Goal: Task Accomplishment & Management: Manage account settings

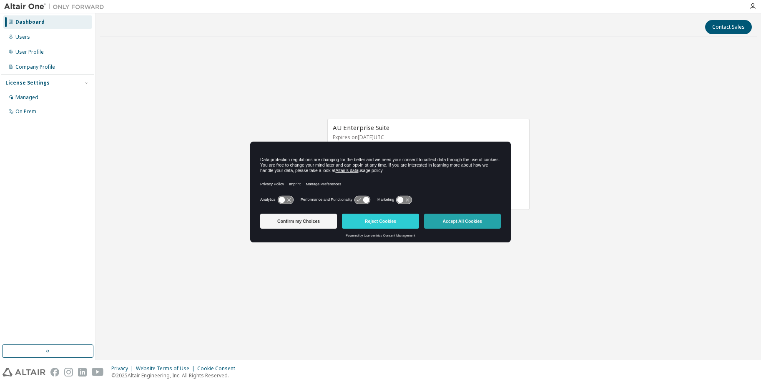
click at [488, 226] on button "Accept All Cookies" at bounding box center [462, 221] width 77 height 15
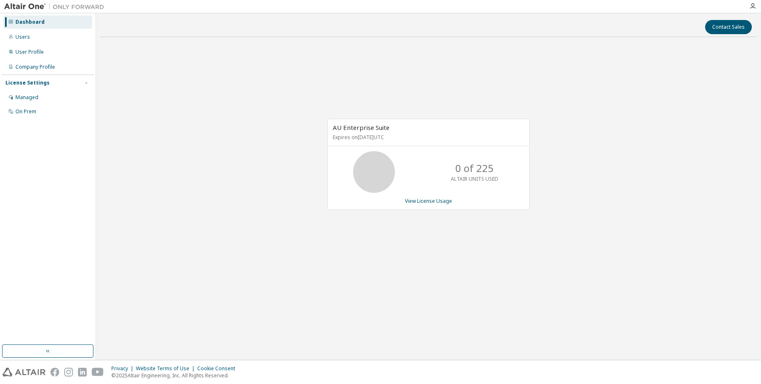
click at [236, 138] on div "AU Enterprise Suite Expires on November 16, 2025 UTC 0 of 225 ALTAIR UNITS USED…" at bounding box center [428, 169] width 657 height 250
click at [54, 32] on div "Users" at bounding box center [47, 36] width 89 height 13
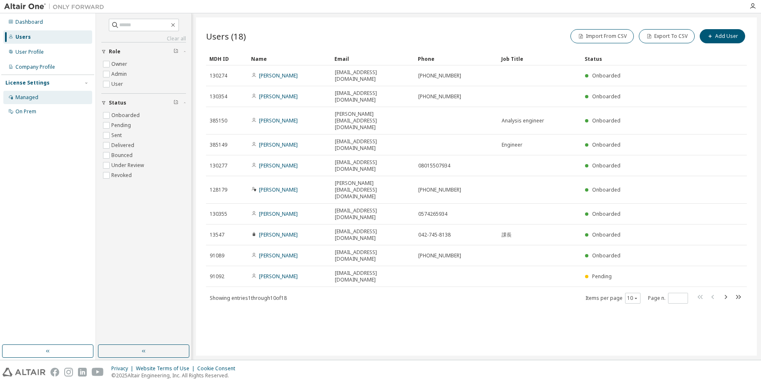
click at [54, 100] on div "Managed" at bounding box center [47, 97] width 89 height 13
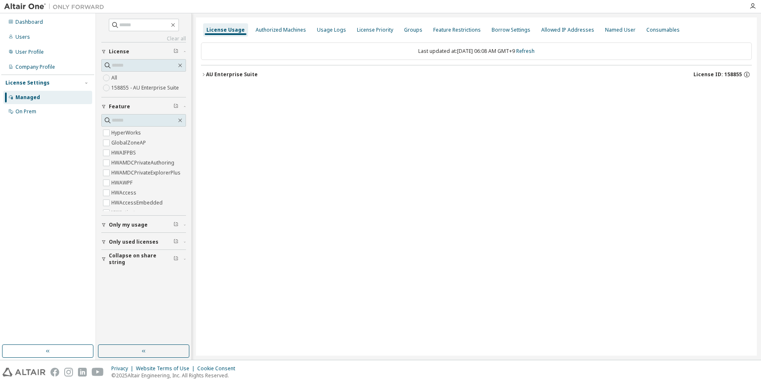
click at [150, 91] on label "158855 - AU Enterprise Suite" at bounding box center [145, 88] width 69 height 10
click at [127, 77] on div "All 158855 - AU Enterprise Suite" at bounding box center [143, 83] width 85 height 20
click at [121, 84] on label "158855 - AU Enterprise Suite" at bounding box center [145, 88] width 69 height 10
click at [42, 25] on div "Dashboard" at bounding box center [47, 21] width 89 height 13
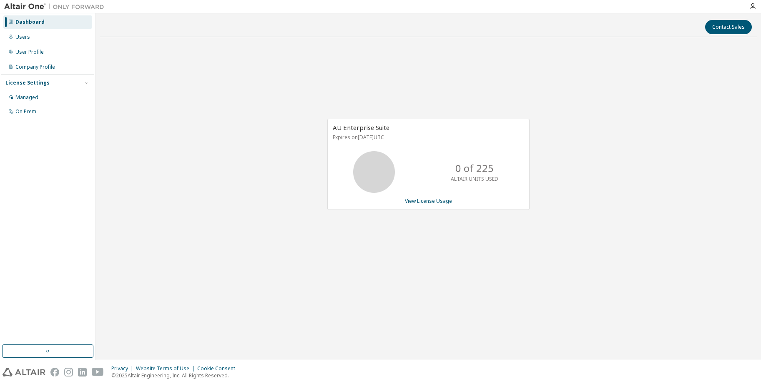
click at [230, 88] on div "AU Enterprise Suite Expires on November 16, 2025 UTC 0 of 225 ALTAIR UNITS USED…" at bounding box center [428, 169] width 657 height 250
click at [293, 92] on div "AU Enterprise Suite Expires on November 16, 2025 UTC 0 of 225 ALTAIR UNITS USED…" at bounding box center [428, 169] width 657 height 250
click at [163, 234] on div "AU Enterprise Suite Expires on November 16, 2025 UTC 0 of 225 ALTAIR UNITS USED…" at bounding box center [428, 169] width 657 height 250
click at [68, 69] on div "Company Profile" at bounding box center [47, 66] width 89 height 13
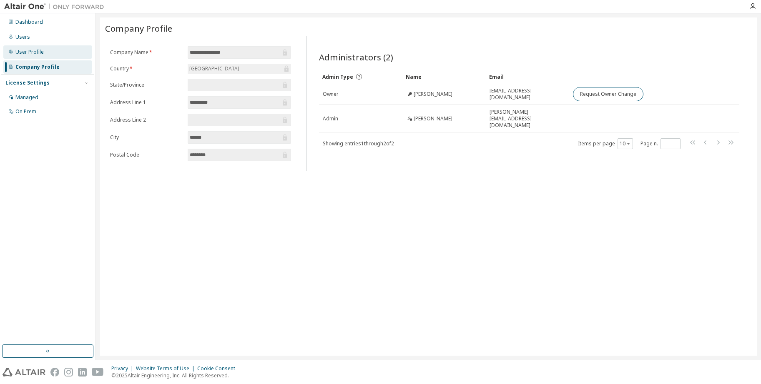
click at [53, 55] on div "User Profile" at bounding box center [47, 51] width 89 height 13
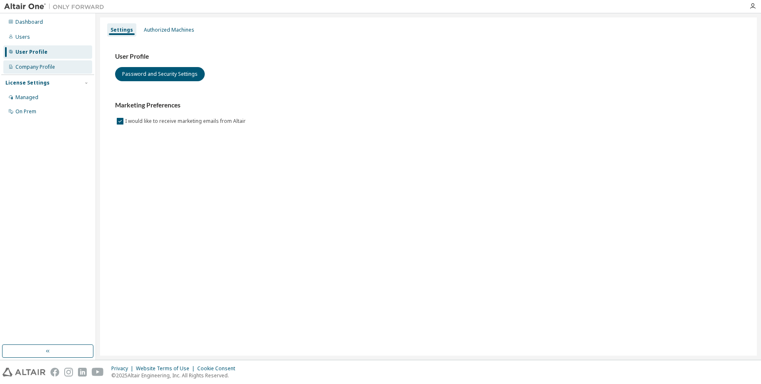
click at [49, 65] on div "Company Profile" at bounding box center [35, 67] width 40 height 7
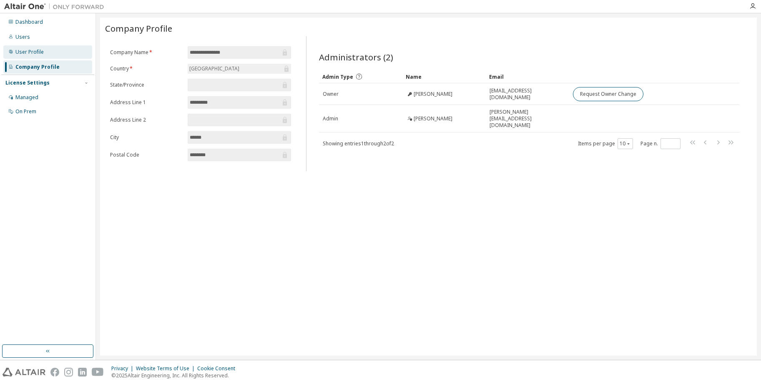
click at [71, 52] on div "User Profile" at bounding box center [47, 51] width 89 height 13
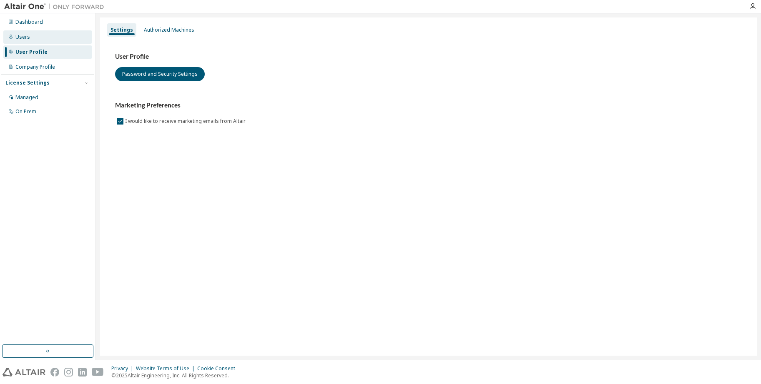
click at [45, 36] on div "Users" at bounding box center [47, 36] width 89 height 13
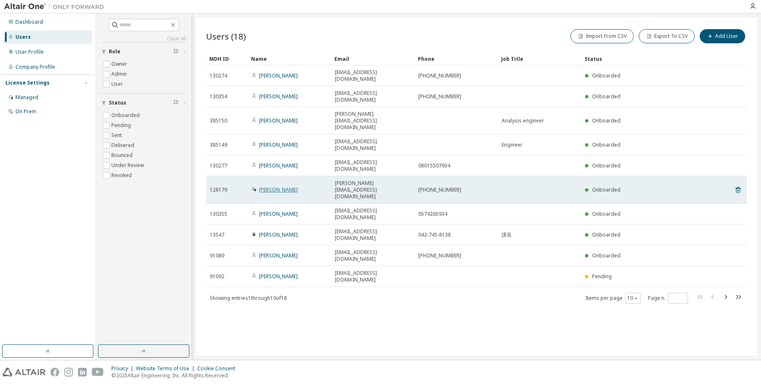
click at [273, 186] on link "Hiroaki Mantani" at bounding box center [278, 189] width 39 height 7
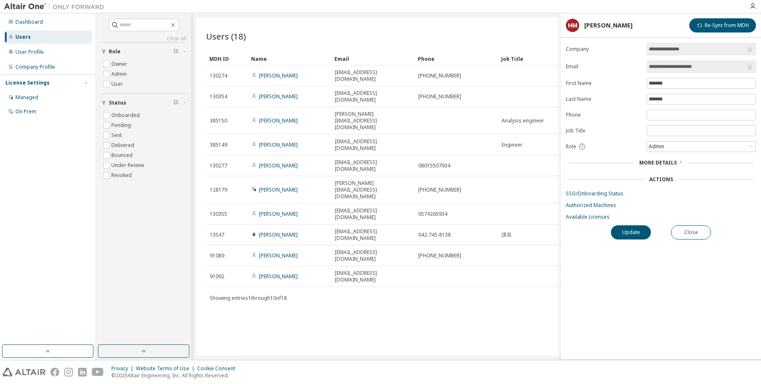
click at [221, 270] on div "Users (18) Import From CSV Export To CSV Add User Clear Load Save Save As Field…" at bounding box center [476, 187] width 561 height 339
click at [55, 72] on div "Company Profile" at bounding box center [47, 66] width 89 height 13
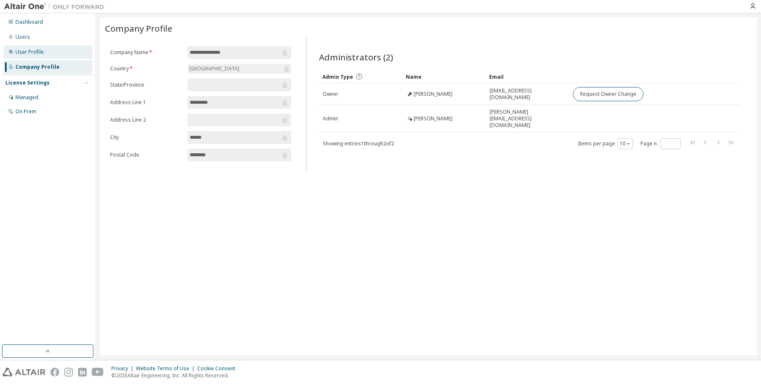
click at [51, 55] on div "User Profile" at bounding box center [47, 51] width 89 height 13
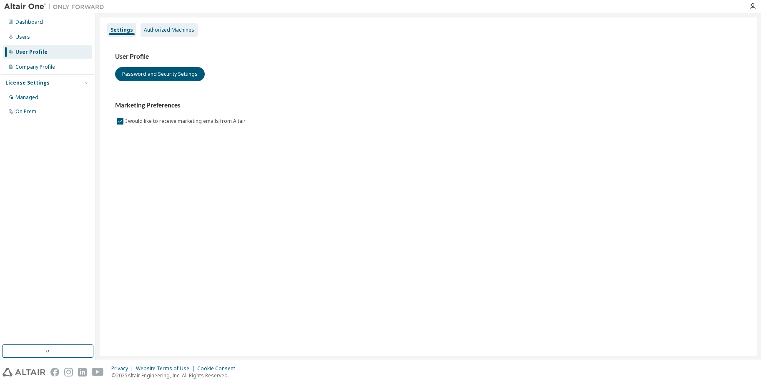
click at [167, 33] on div "Authorized Machines" at bounding box center [169, 29] width 57 height 13
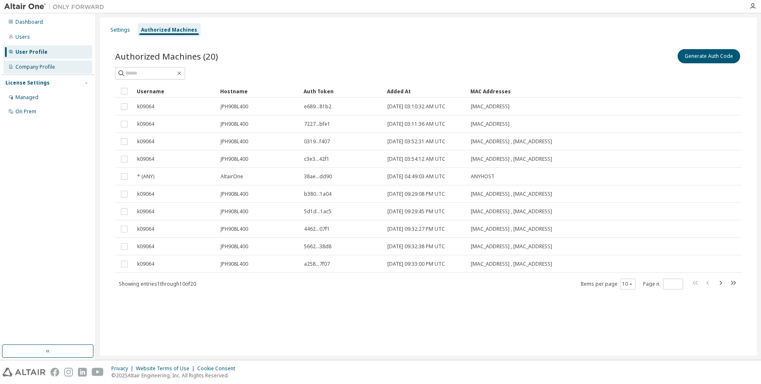
click at [34, 61] on div "Company Profile" at bounding box center [47, 66] width 89 height 13
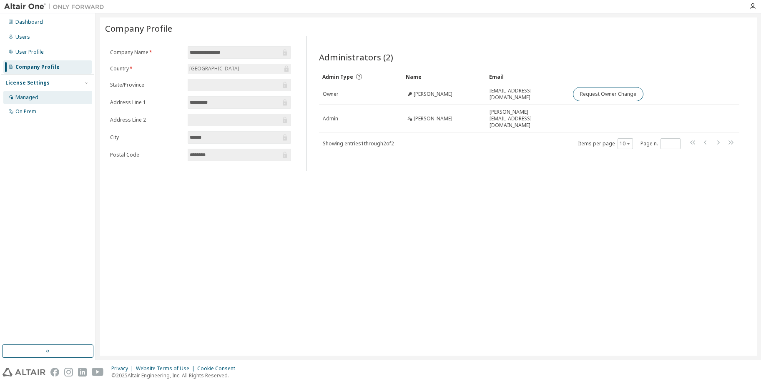
click at [41, 98] on div "Managed" at bounding box center [47, 97] width 89 height 13
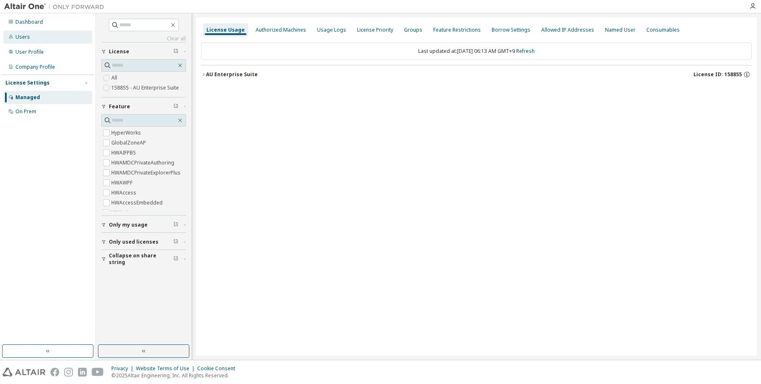
click at [61, 31] on div "Users" at bounding box center [47, 36] width 89 height 13
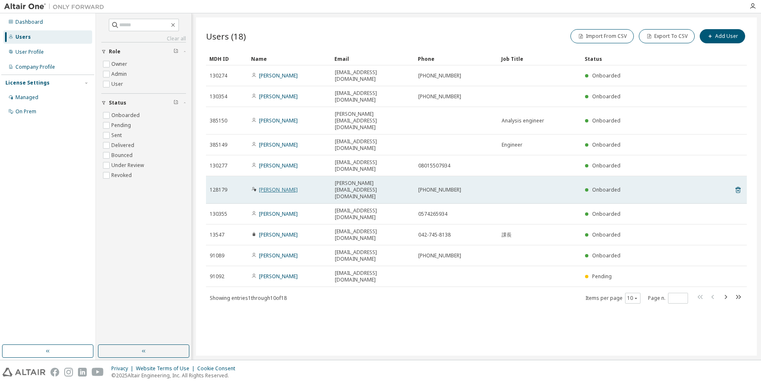
click at [278, 186] on link "Hiroaki Mantani" at bounding box center [278, 189] width 39 height 7
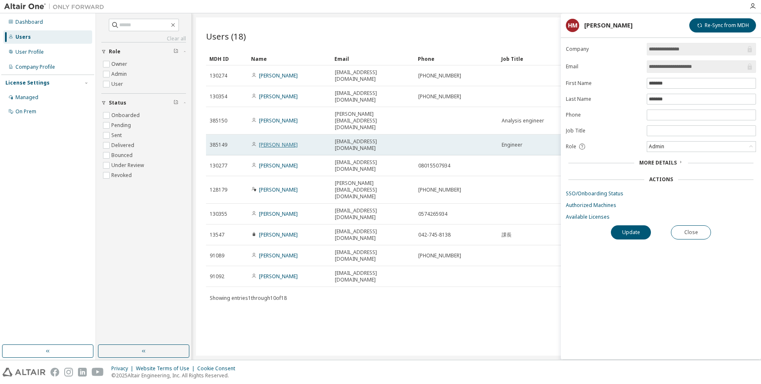
click at [286, 141] on link "Maya Hasebe" at bounding box center [278, 144] width 39 height 7
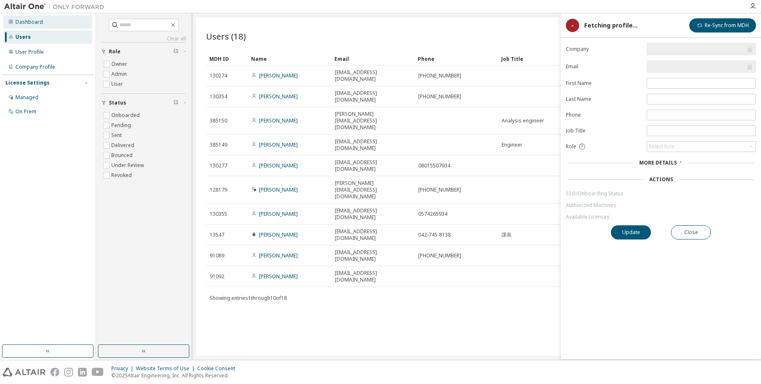
click at [39, 22] on div "Dashboard" at bounding box center [29, 22] width 28 height 7
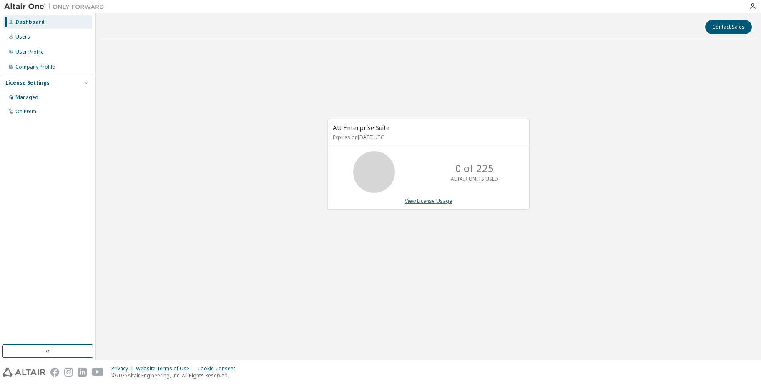
click at [410, 201] on link "View License Usage" at bounding box center [428, 201] width 47 height 7
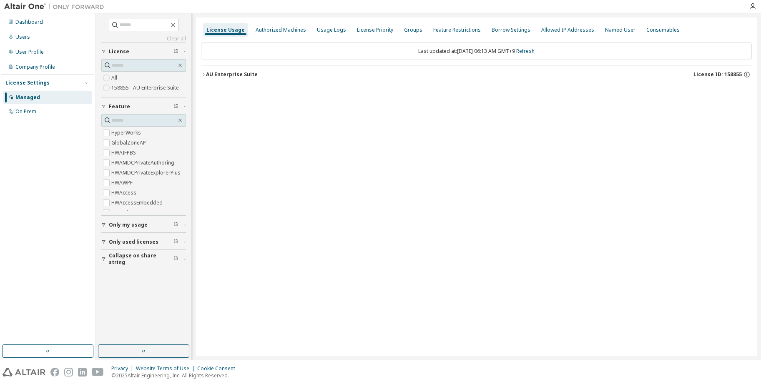
click at [403, 161] on div "License Usage Authorized Machines Usage Logs License Priority Groups Feature Re…" at bounding box center [476, 187] width 561 height 339
click at [572, 114] on div "License Usage Authorized Machines Usage Logs License Priority Groups Feature Re…" at bounding box center [476, 187] width 561 height 339
click at [404, 32] on div "Groups" at bounding box center [413, 30] width 18 height 7
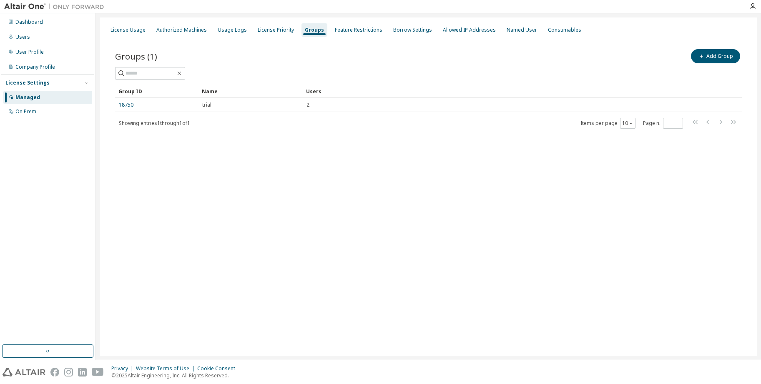
click at [211, 197] on div "License Usage Authorized Machines Usage Logs License Priority Groups Feature Re…" at bounding box center [428, 187] width 657 height 339
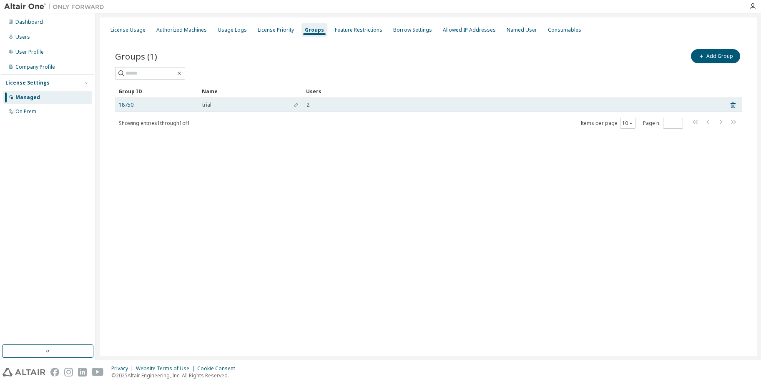
click at [131, 109] on td "18750" at bounding box center [156, 105] width 83 height 14
click at [125, 109] on td "18750" at bounding box center [156, 105] width 83 height 14
click at [128, 106] on link "18750" at bounding box center [126, 105] width 15 height 7
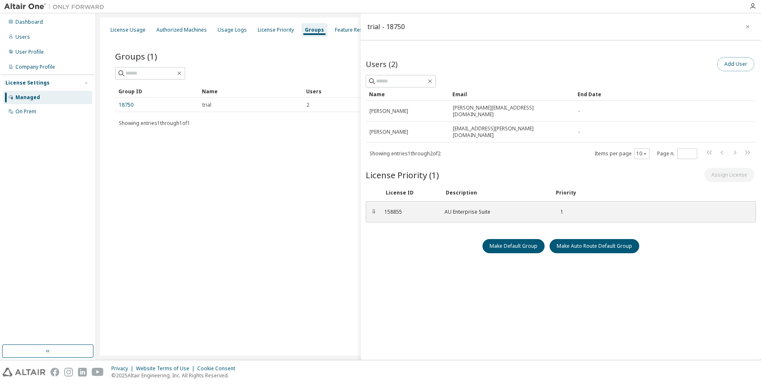
click at [733, 66] on button "Add User" at bounding box center [735, 64] width 37 height 14
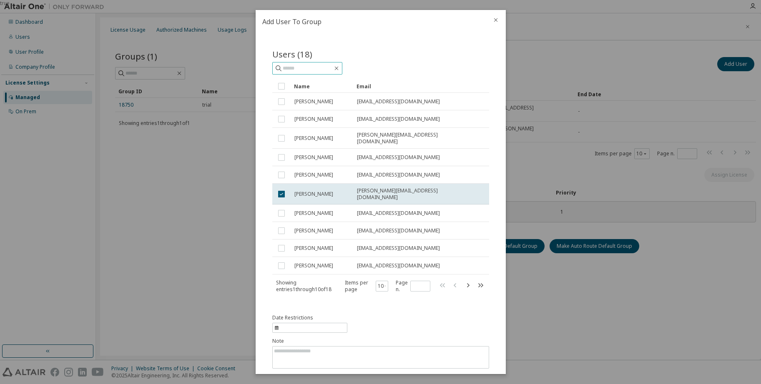
click at [333, 66] on input "text" at bounding box center [308, 68] width 50 height 8
type input "*"
type input "********"
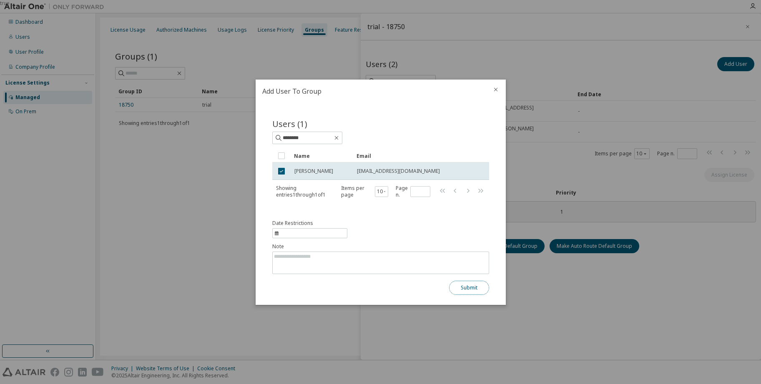
click at [472, 292] on button "Submit" at bounding box center [469, 288] width 40 height 14
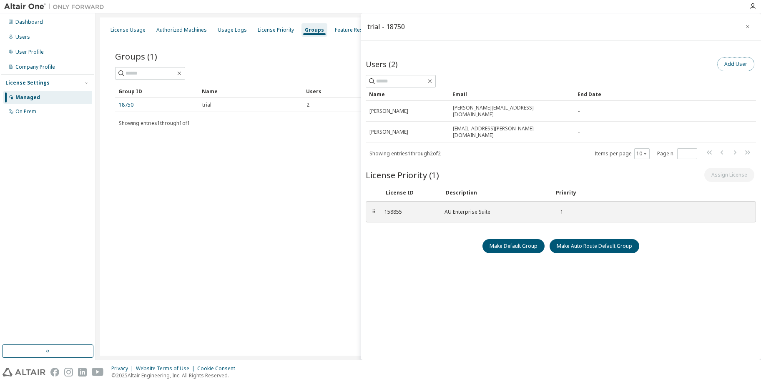
click at [735, 58] on button "Add User" at bounding box center [735, 64] width 37 height 14
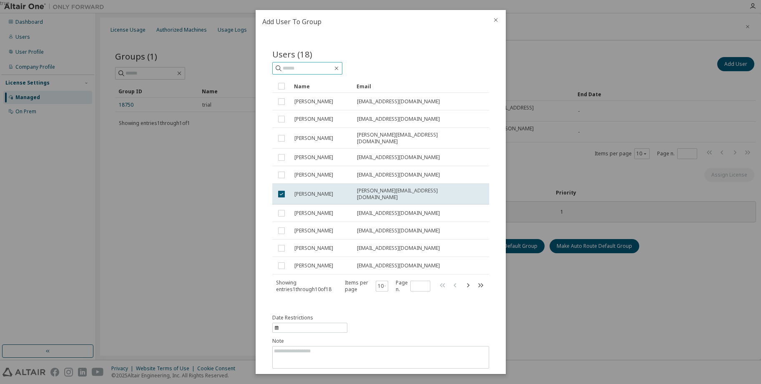
click at [319, 64] on input "text" at bounding box center [308, 68] width 50 height 8
type input "****"
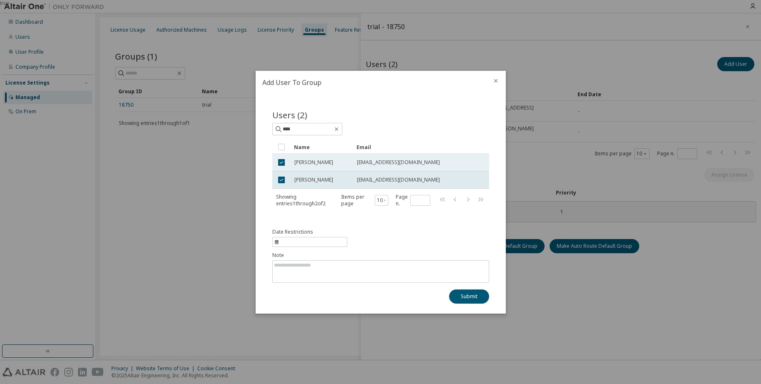
click at [280, 168] on td at bounding box center [281, 163] width 18 height 18
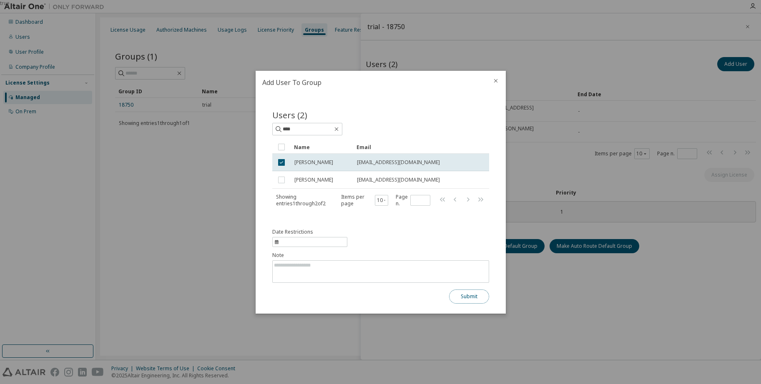
click at [462, 298] on button "Submit" at bounding box center [469, 297] width 40 height 14
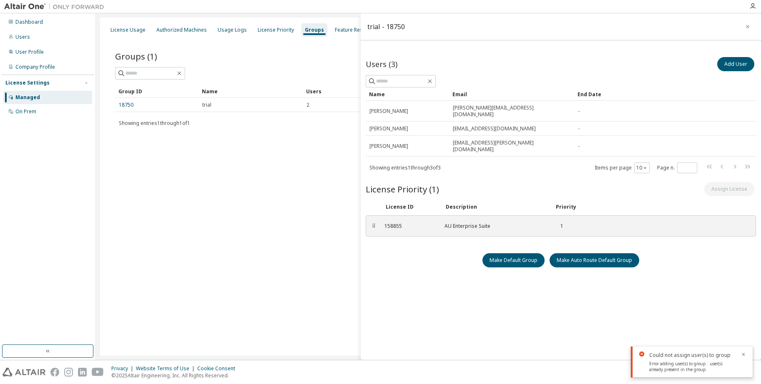
click at [408, 302] on div "Users (3) Add User Clear Load Save Save As Field Operator Value Select filter S…" at bounding box center [561, 209] width 390 height 308
drag, startPoint x: 519, startPoint y: 323, endPoint x: 620, endPoint y: 302, distance: 103.5
click at [519, 323] on div "Users (3) Add User Clear Load Save Save As Field Operator Value Select filter S…" at bounding box center [561, 209] width 390 height 308
click at [746, 354] on icon "button" at bounding box center [743, 354] width 5 height 5
click at [696, 332] on div "Users (3) Add User Clear Load Save Save As Field Operator Value Select filter S…" at bounding box center [561, 209] width 390 height 308
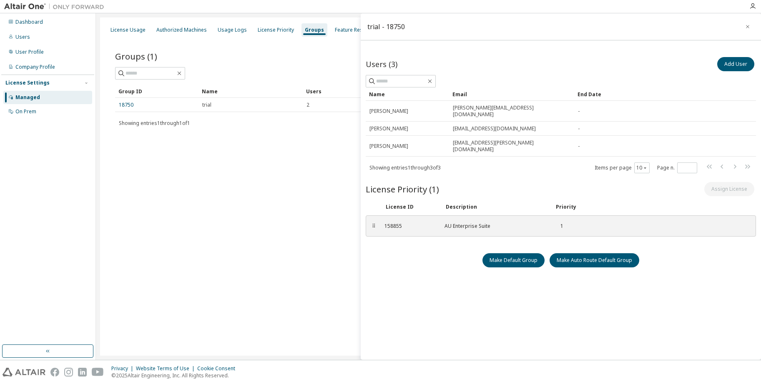
click at [476, 291] on div "Users (3) Add User Clear Load Save Save As Field Operator Value Select filter S…" at bounding box center [561, 209] width 390 height 308
